Goal: Find specific page/section: Find specific page/section

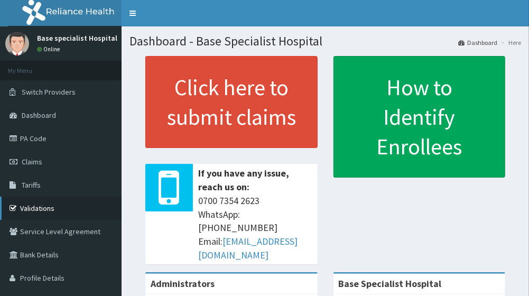
click at [71, 209] on link "Validations" at bounding box center [61, 208] width 122 height 23
click at [48, 205] on link "Validations" at bounding box center [61, 208] width 122 height 23
